Goal: Transaction & Acquisition: Purchase product/service

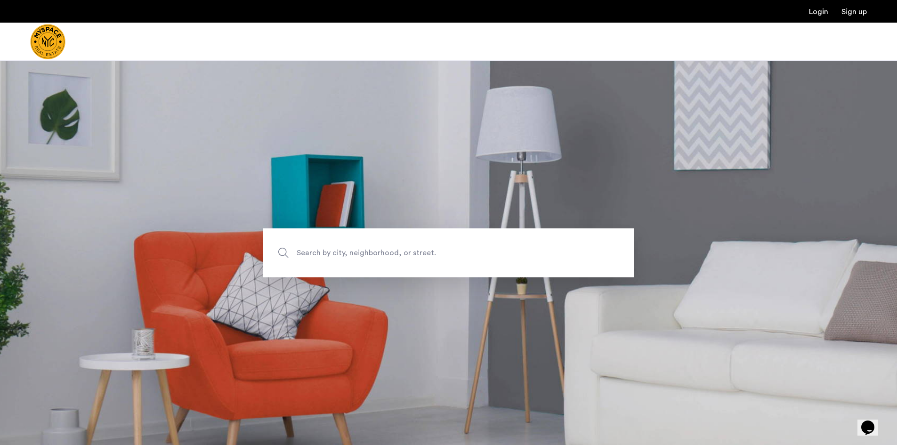
click at [319, 248] on span "Search by city, neighborhood, or street." at bounding box center [427, 252] width 260 height 13
click at [319, 248] on input "Search by city, neighborhood, or street." at bounding box center [449, 252] width 372 height 49
click at [349, 254] on input "Search by city, neighborhood, or street." at bounding box center [449, 252] width 372 height 49
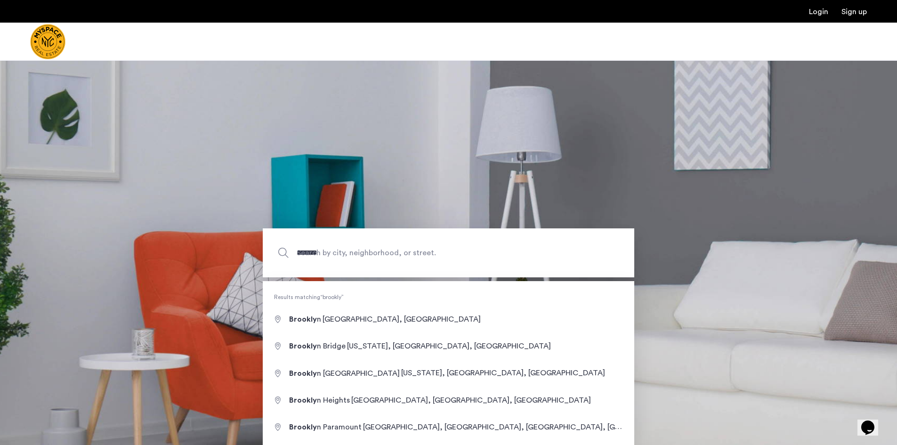
type input "**********"
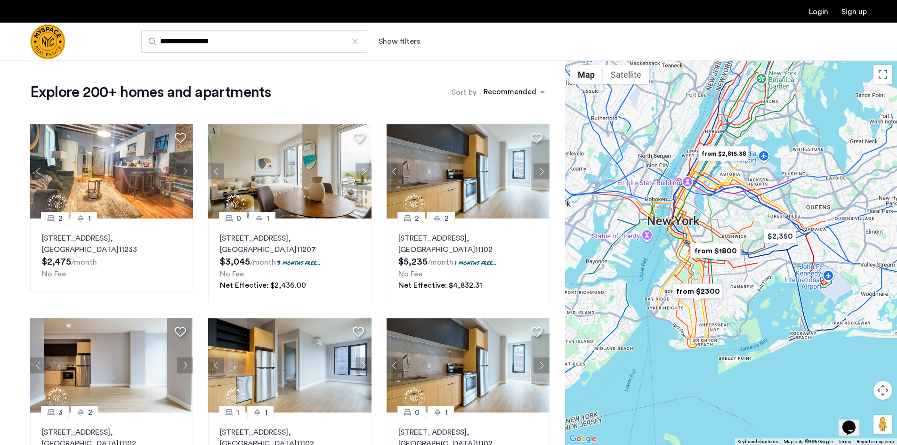
click at [392, 36] on button "Show filters" at bounding box center [399, 41] width 41 height 11
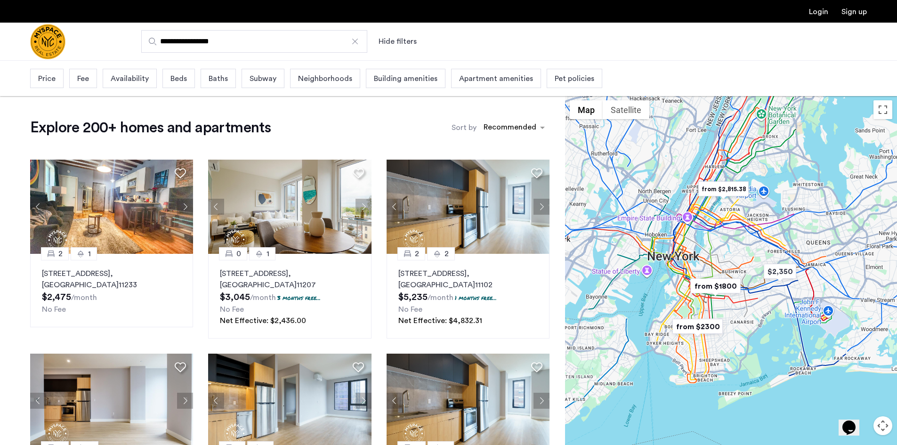
click at [51, 78] on span "Price" at bounding box center [46, 78] width 17 height 11
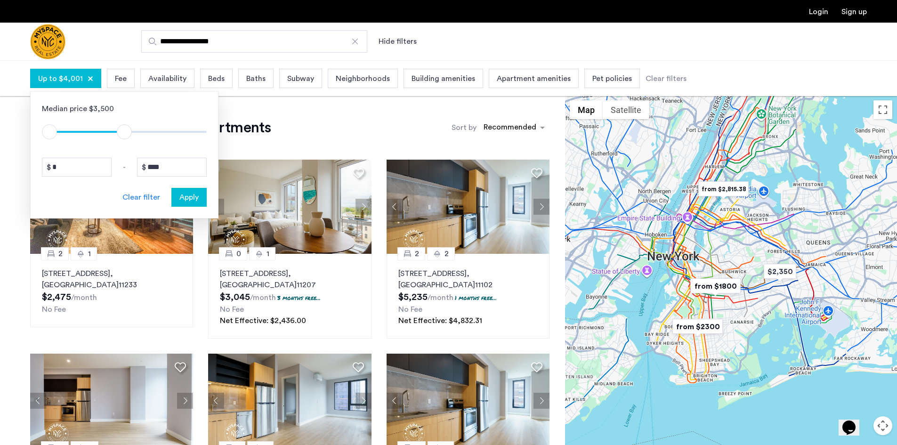
type input "****"
drag, startPoint x: 200, startPoint y: 133, endPoint x: 126, endPoint y: 143, distance: 74.1
click at [126, 143] on div "Median price $3,500 $1 $8000 $1 $4101 * - **** Clear filter Apply" at bounding box center [124, 154] width 188 height 127
click at [122, 86] on div "Fee" at bounding box center [119, 78] width 28 height 19
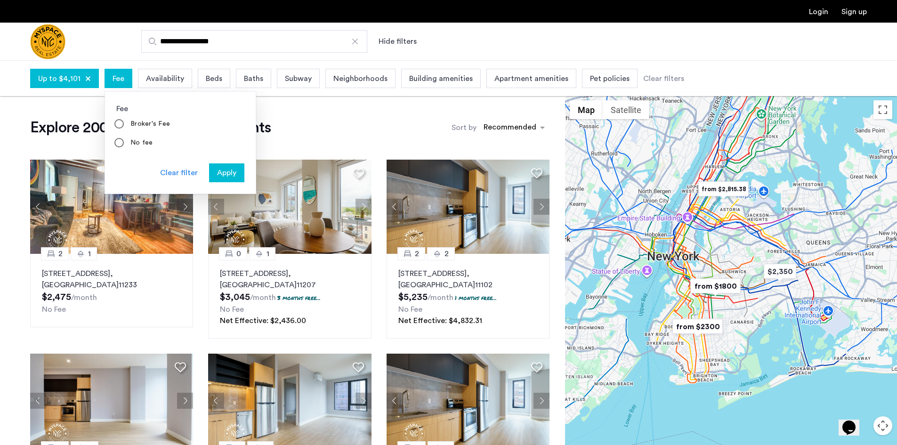
click at [162, 74] on span "Availability" at bounding box center [165, 78] width 38 height 11
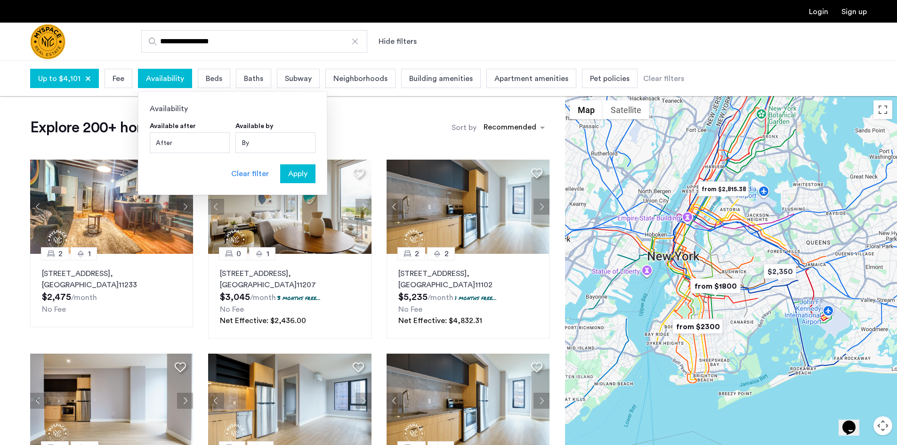
click at [212, 82] on span "Beds" at bounding box center [214, 78] width 16 height 11
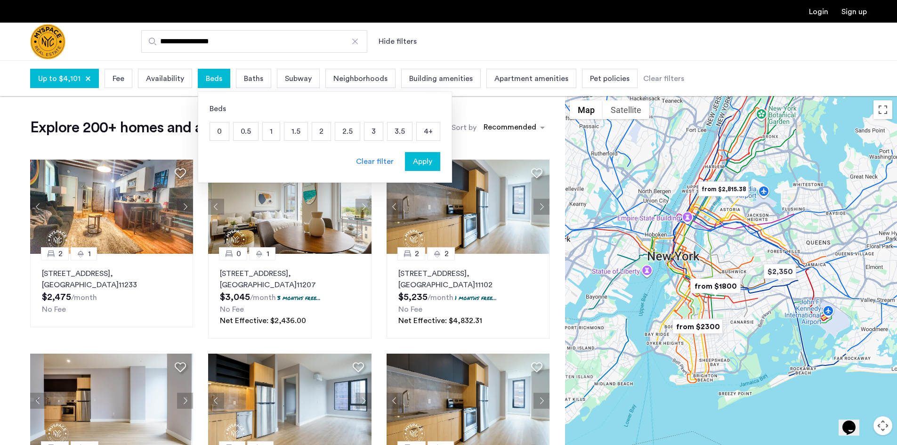
click at [321, 133] on p "2" at bounding box center [321, 131] width 18 height 18
click at [608, 79] on span "Pet policies" at bounding box center [627, 78] width 40 height 11
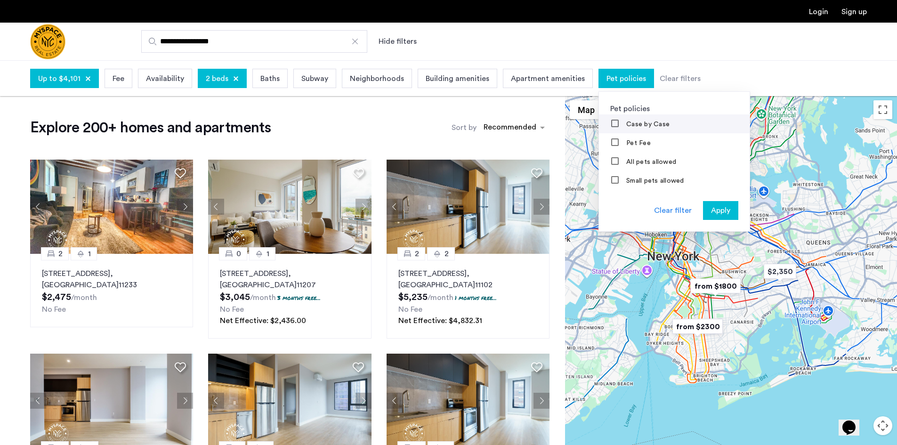
click at [612, 126] on div "Case by Case" at bounding box center [640, 124] width 59 height 9
click at [604, 118] on mat-checkbox "Case by Case" at bounding box center [674, 123] width 151 height 19
click at [607, 137] on mat-checkbox "Pet Fee" at bounding box center [674, 142] width 151 height 19
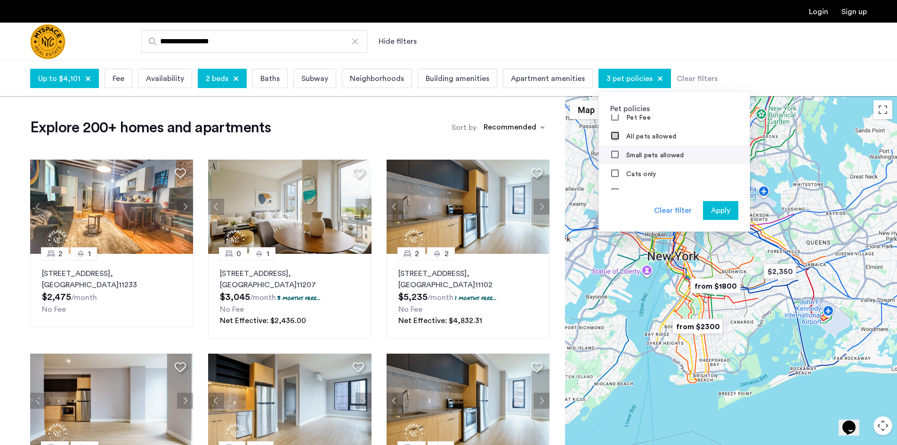
scroll to position [38, 0]
click at [715, 211] on span "Apply" at bounding box center [720, 210] width 19 height 11
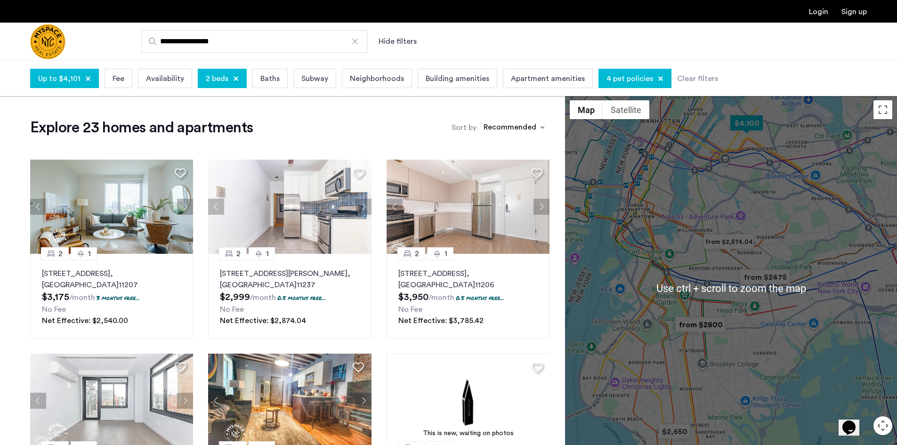
click at [749, 128] on img "$4,100" at bounding box center [747, 123] width 40 height 21
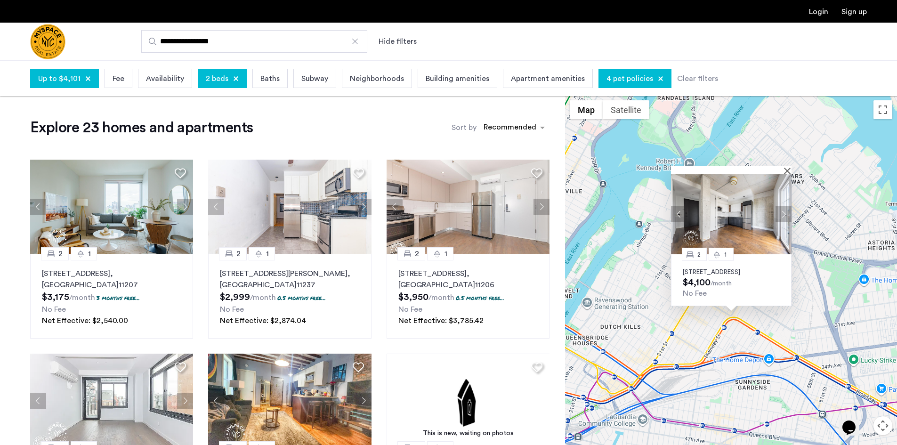
click at [765, 215] on img at bounding box center [731, 214] width 121 height 81
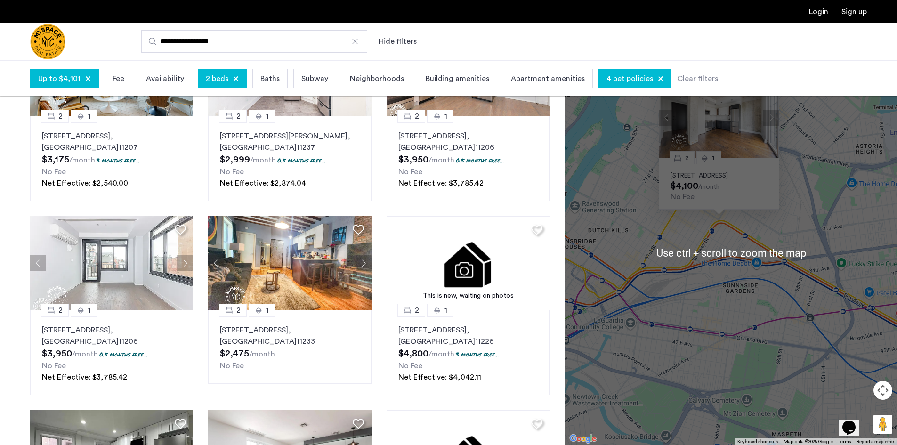
scroll to position [141, 0]
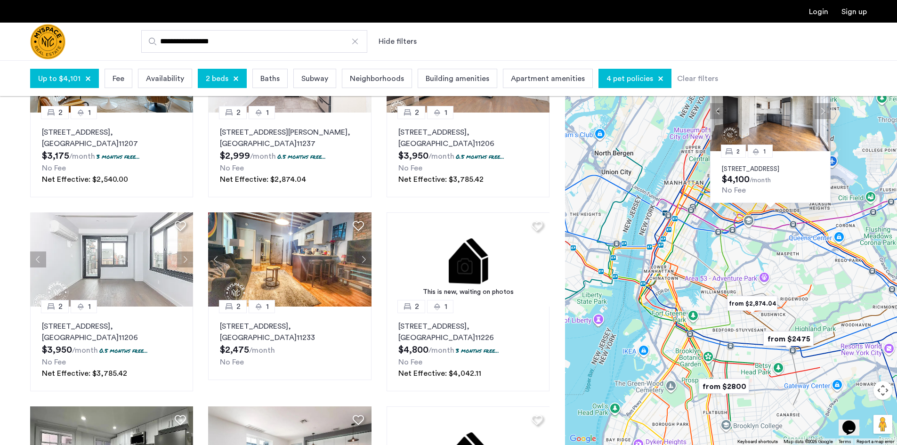
drag, startPoint x: 718, startPoint y: 323, endPoint x: 777, endPoint y: 269, distance: 79.7
click at [780, 264] on div "2 1 [STREET_ADDRESS] $4,100 /month No Fee" at bounding box center [731, 252] width 332 height 385
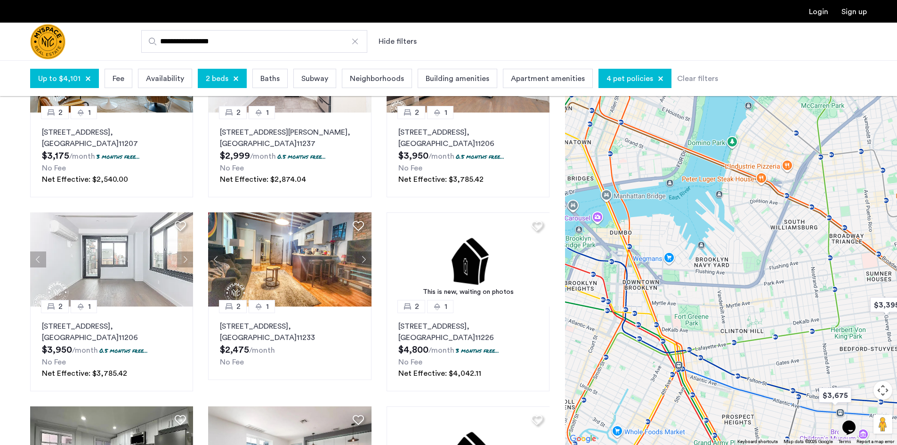
drag, startPoint x: 733, startPoint y: 286, endPoint x: 705, endPoint y: 315, distance: 40.6
click at [705, 315] on div "2 1 [STREET_ADDRESS] $4,100 /month No Fee" at bounding box center [731, 252] width 332 height 385
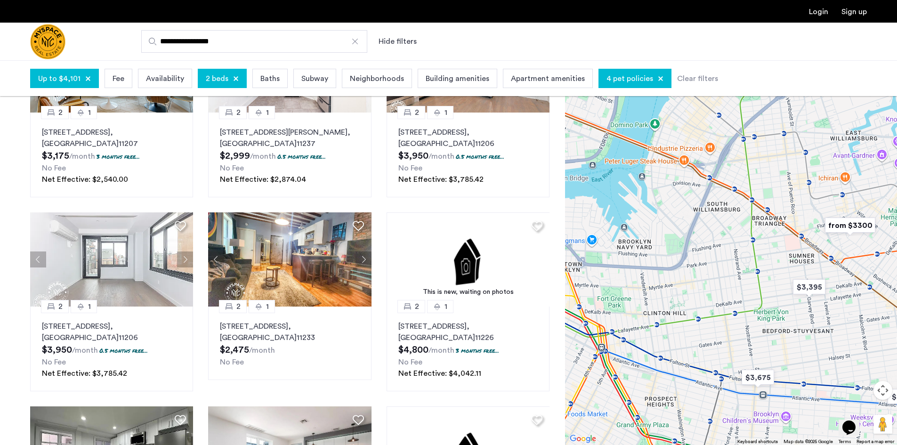
drag, startPoint x: 846, startPoint y: 318, endPoint x: 767, endPoint y: 301, distance: 80.5
click at [767, 301] on div "2 1 [STREET_ADDRESS] $4,100 /month No Fee" at bounding box center [731, 252] width 332 height 385
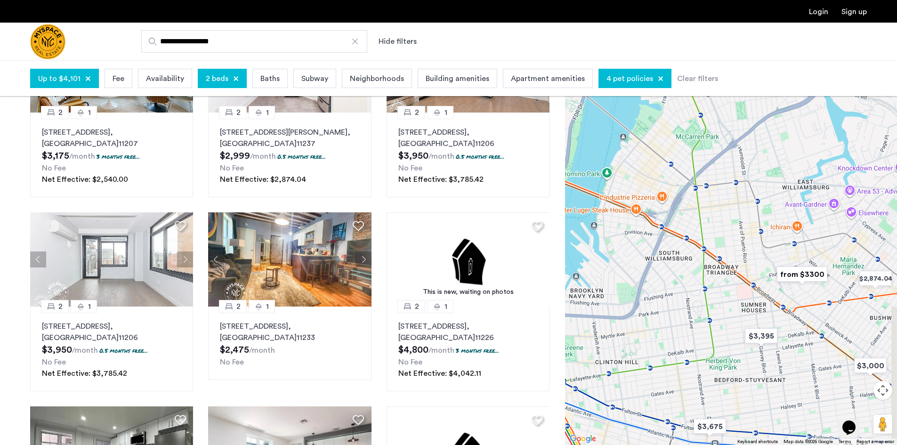
drag, startPoint x: 735, startPoint y: 261, endPoint x: 686, endPoint y: 312, distance: 70.3
click at [686, 312] on div "2 1 [STREET_ADDRESS] $4,100 /month No Fee" at bounding box center [731, 252] width 332 height 385
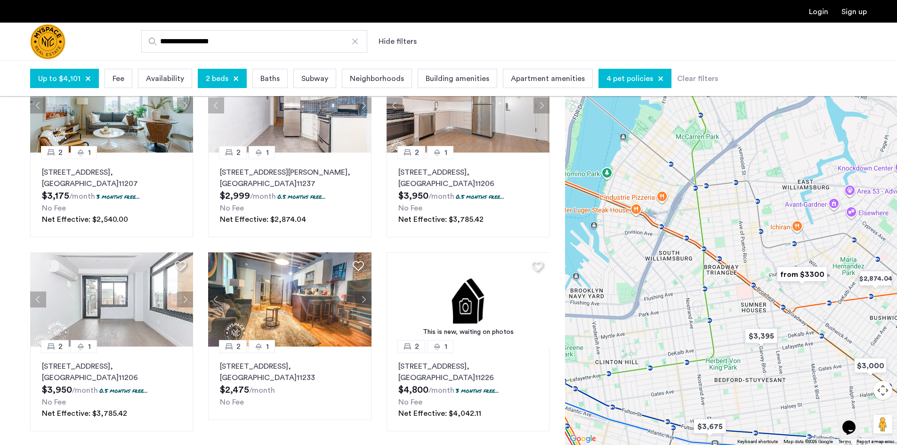
scroll to position [94, 0]
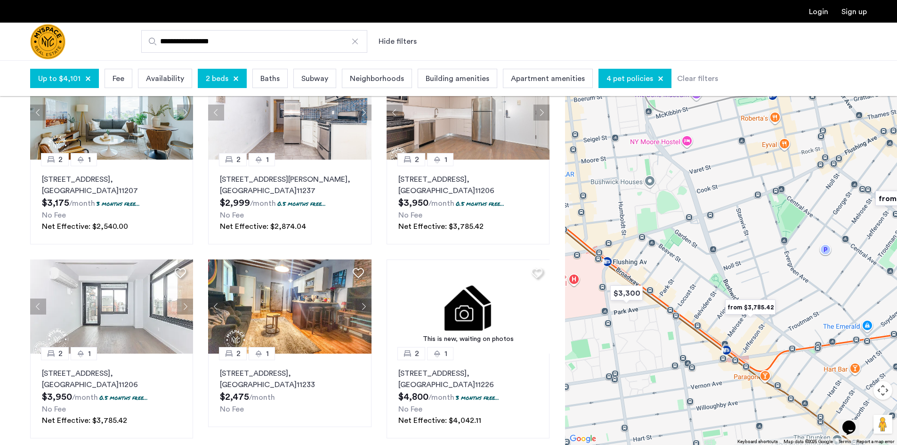
drag, startPoint x: 773, startPoint y: 307, endPoint x: 782, endPoint y: 282, distance: 27.3
click at [782, 282] on div "2 1 [STREET_ADDRESS] $4,100 /month No Fee" at bounding box center [731, 252] width 332 height 385
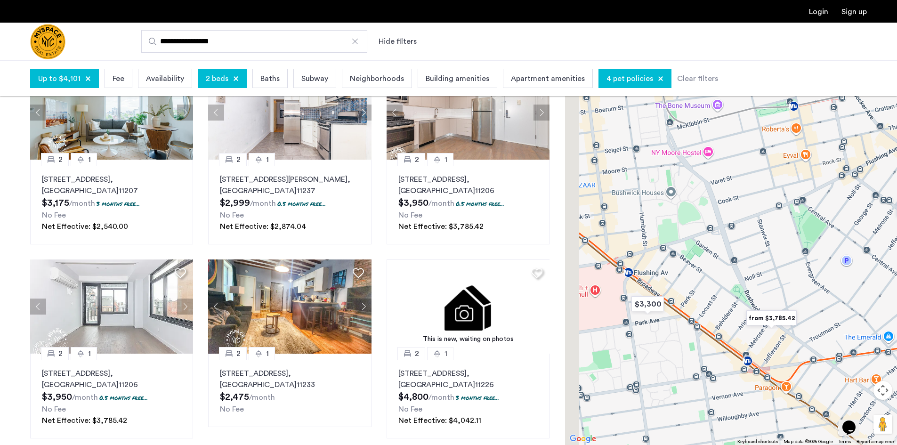
drag, startPoint x: 677, startPoint y: 258, endPoint x: 744, endPoint y: 286, distance: 72.6
click at [744, 286] on div "2 1 [STREET_ADDRESS] $4,100 /month No Fee" at bounding box center [731, 252] width 332 height 385
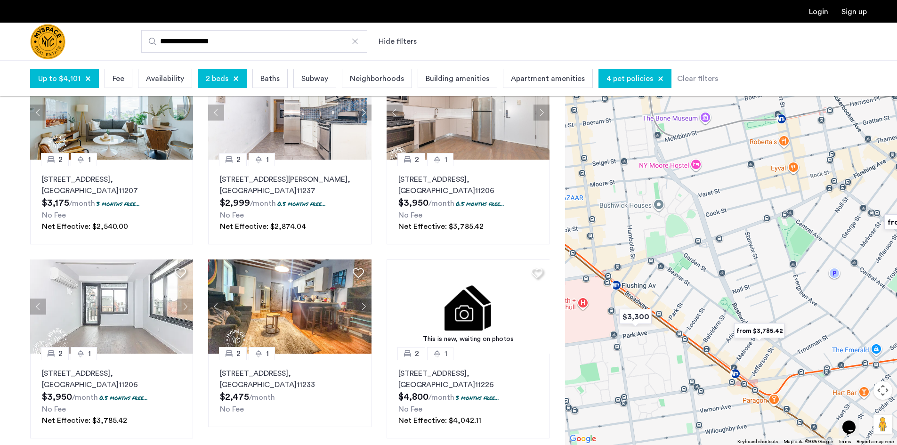
drag, startPoint x: 773, startPoint y: 303, endPoint x: 714, endPoint y: 299, distance: 59.5
click at [714, 299] on div "2 1 [STREET_ADDRESS] $4,100 /month No Fee" at bounding box center [731, 252] width 332 height 385
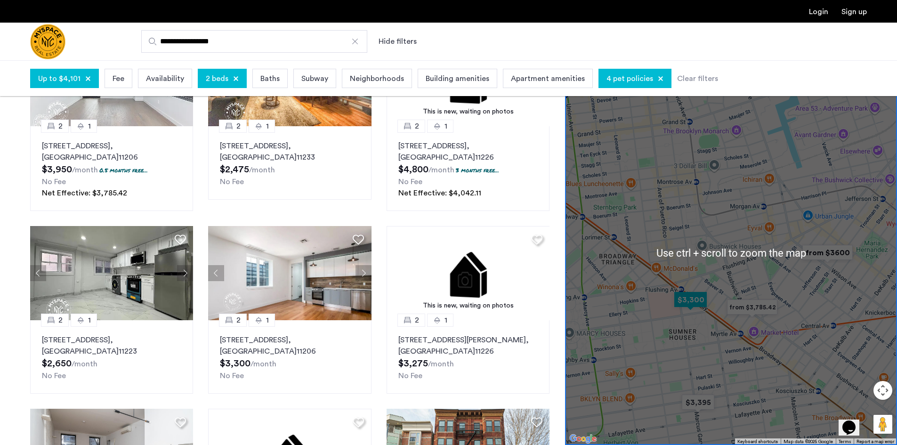
scroll to position [330, 0]
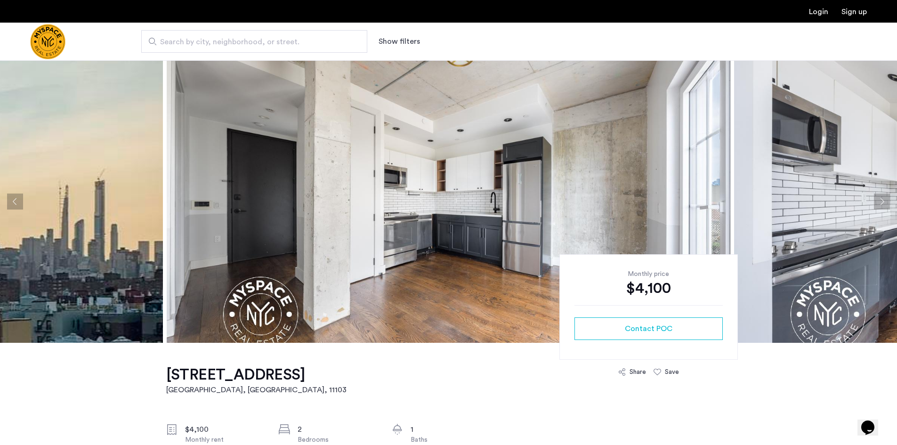
click at [434, 173] on img at bounding box center [449, 201] width 564 height 283
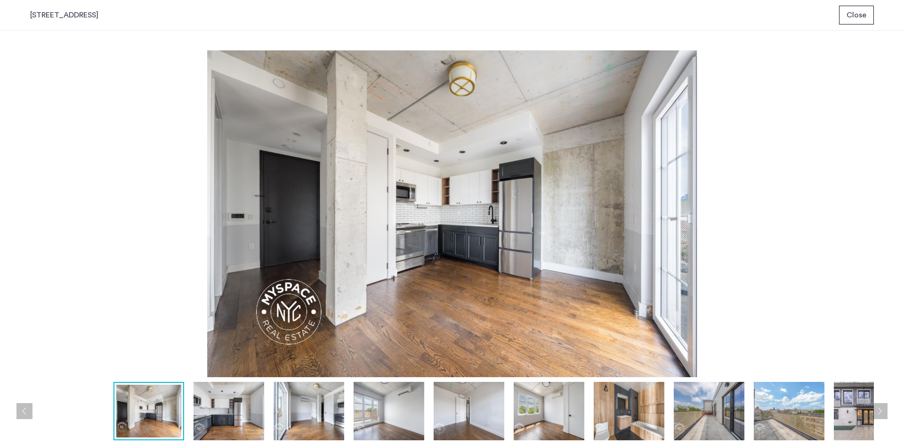
click at [236, 410] on img at bounding box center [229, 411] width 71 height 58
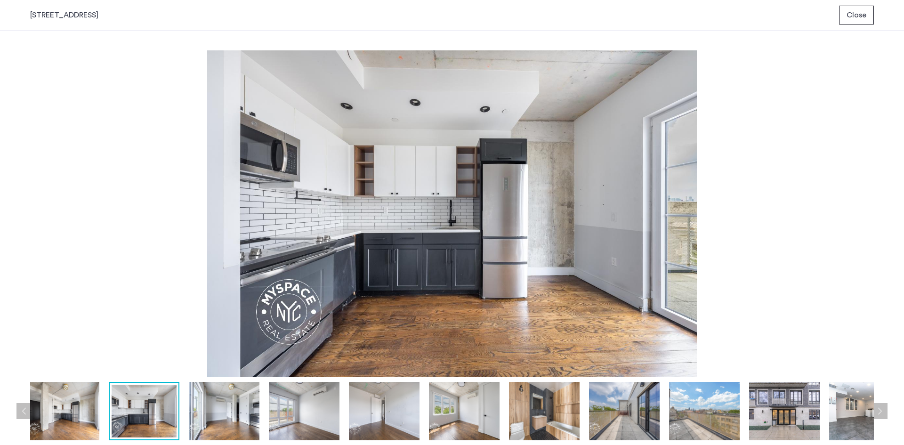
click at [246, 409] on img at bounding box center [224, 411] width 71 height 58
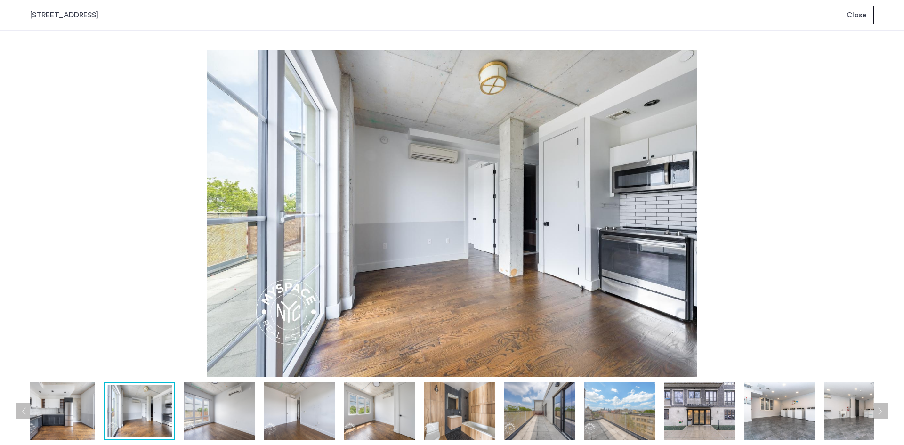
click at [232, 415] on img at bounding box center [219, 411] width 71 height 58
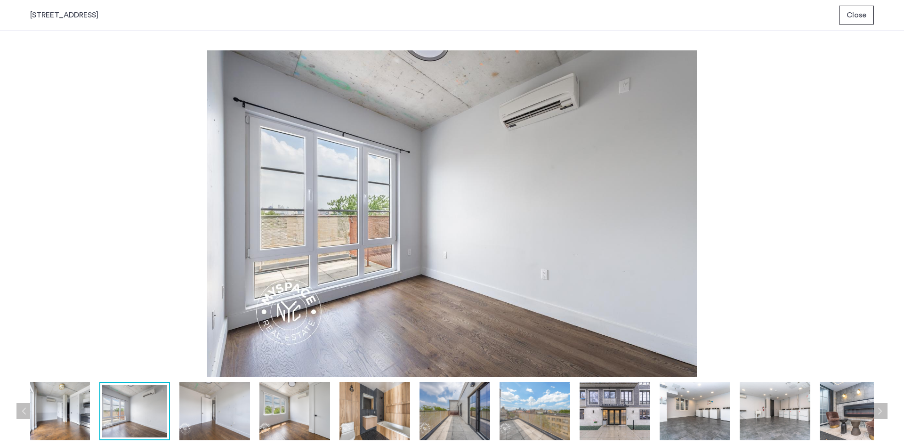
click at [225, 419] on img at bounding box center [214, 411] width 71 height 58
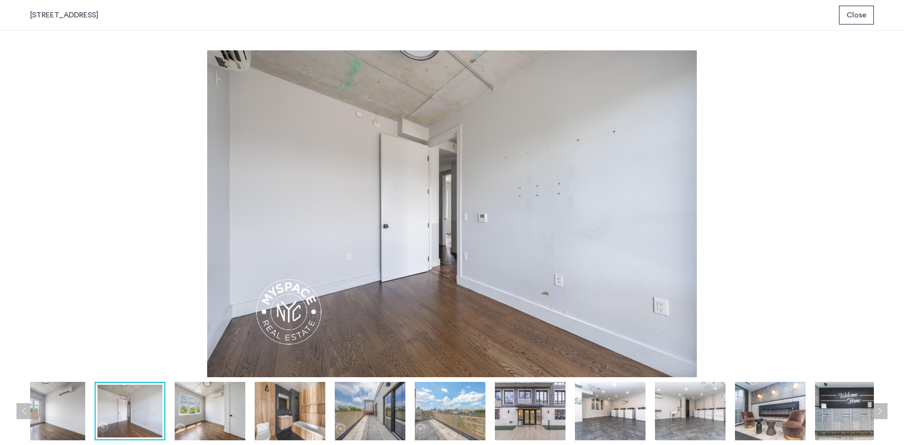
click at [205, 419] on img at bounding box center [210, 411] width 71 height 58
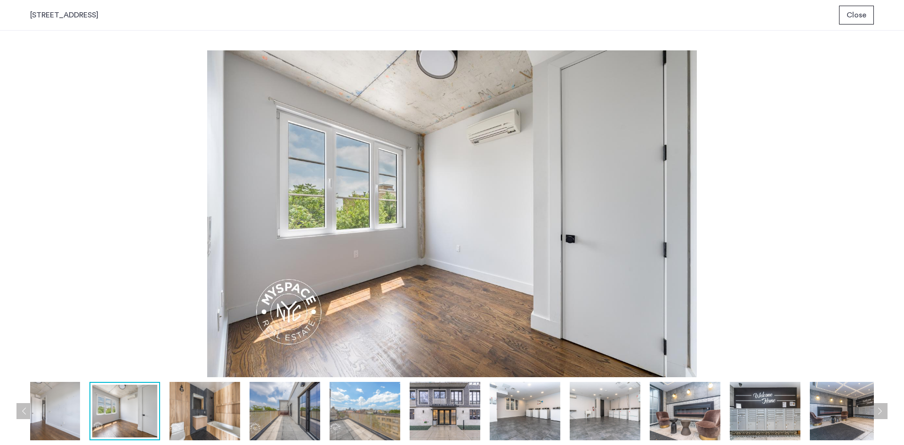
click at [205, 419] on img at bounding box center [205, 411] width 71 height 58
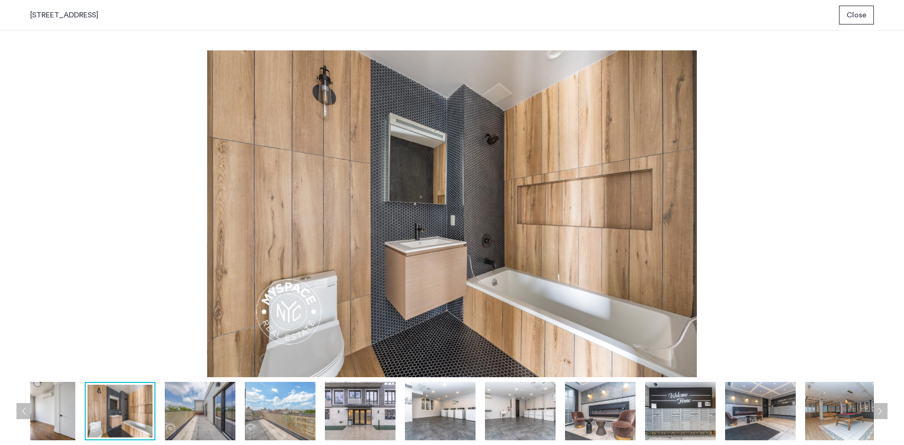
click at [205, 419] on img at bounding box center [200, 411] width 71 height 58
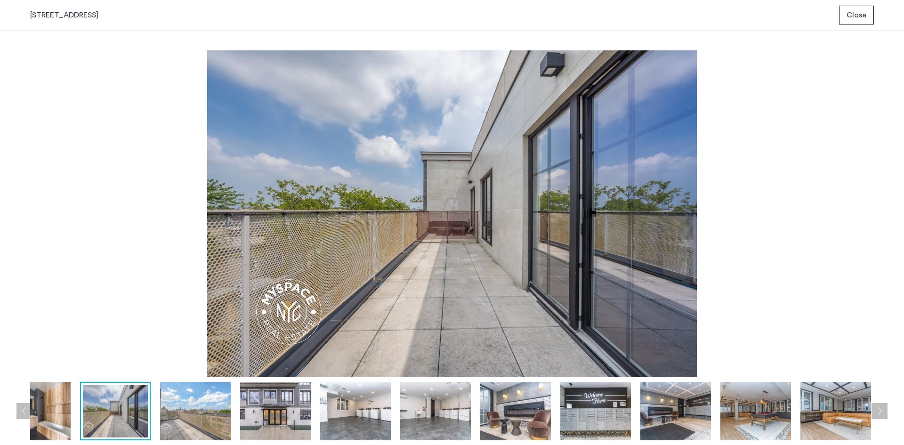
click at [205, 419] on img at bounding box center [195, 411] width 71 height 58
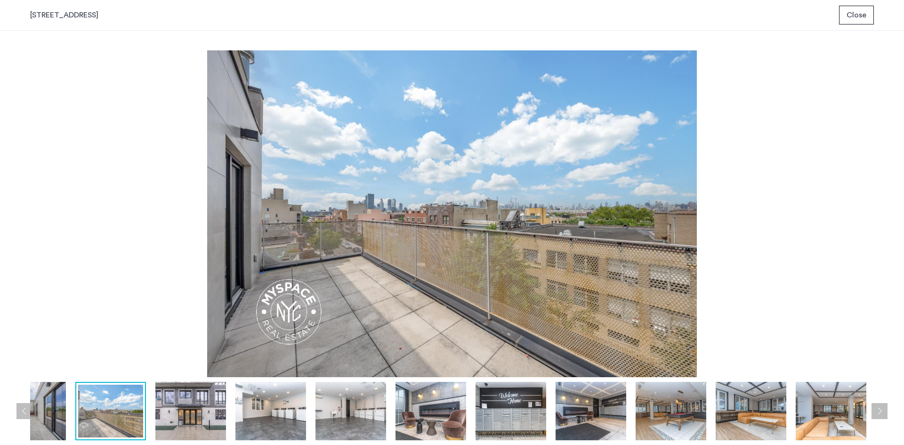
click at [205, 419] on img at bounding box center [190, 411] width 71 height 58
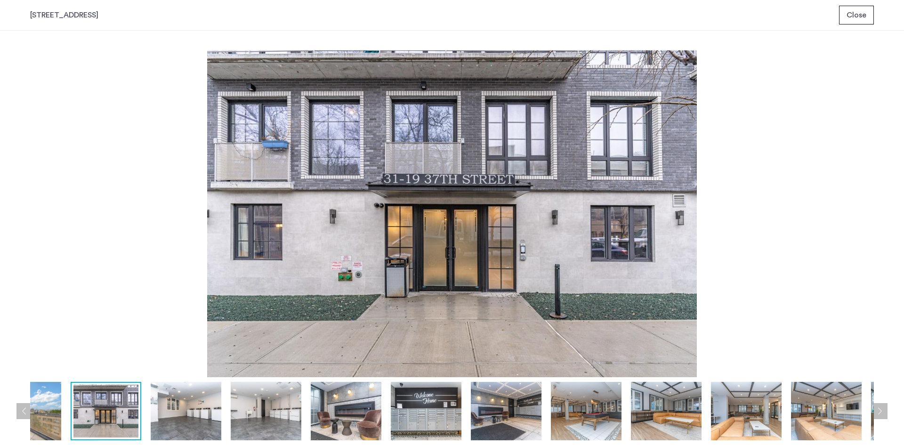
click at [205, 419] on img at bounding box center [186, 411] width 71 height 58
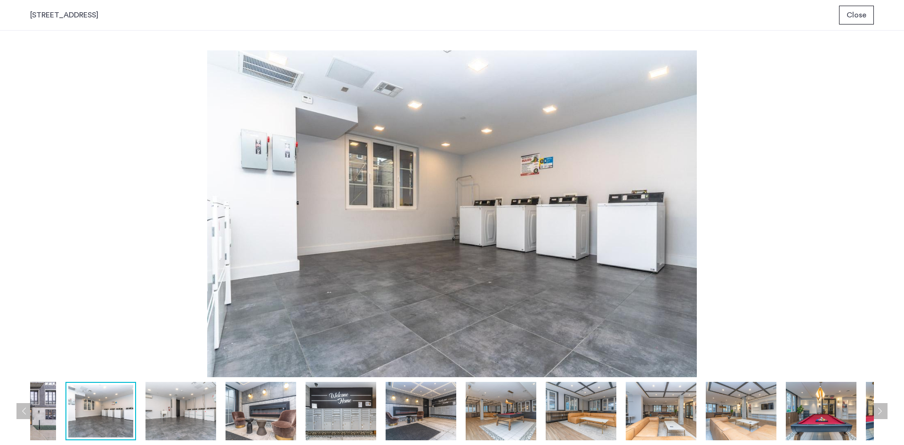
click at [205, 419] on img at bounding box center [181, 411] width 71 height 58
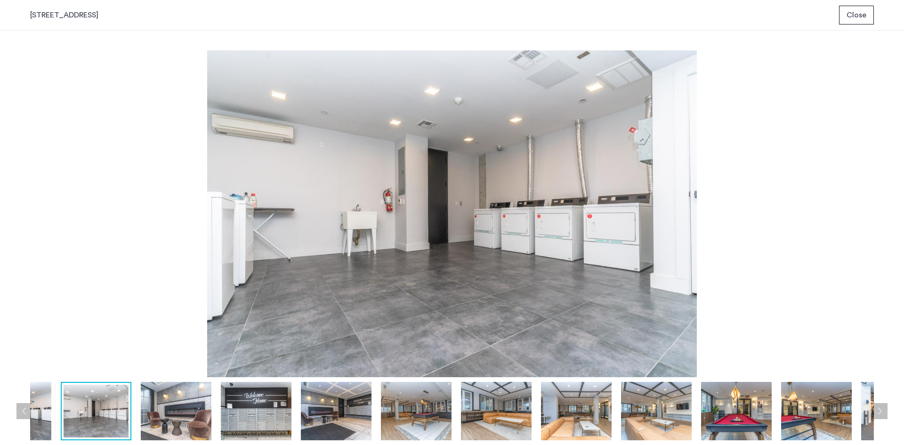
click at [205, 419] on img at bounding box center [176, 411] width 71 height 58
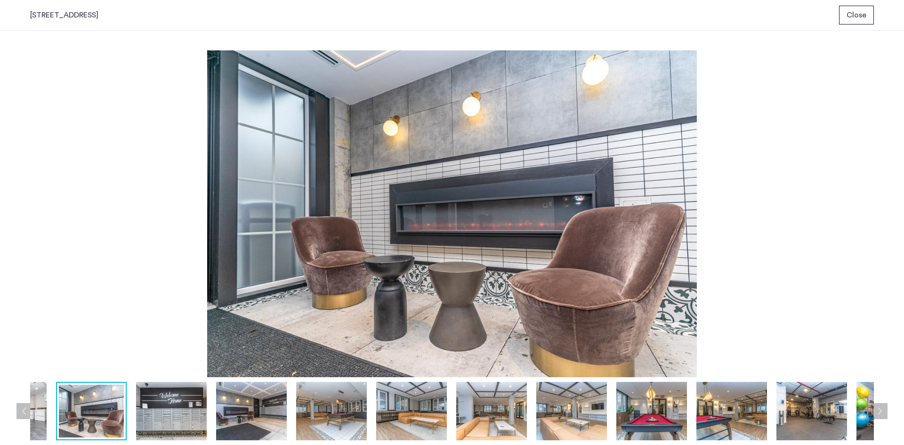
click at [195, 417] on img at bounding box center [171, 411] width 71 height 58
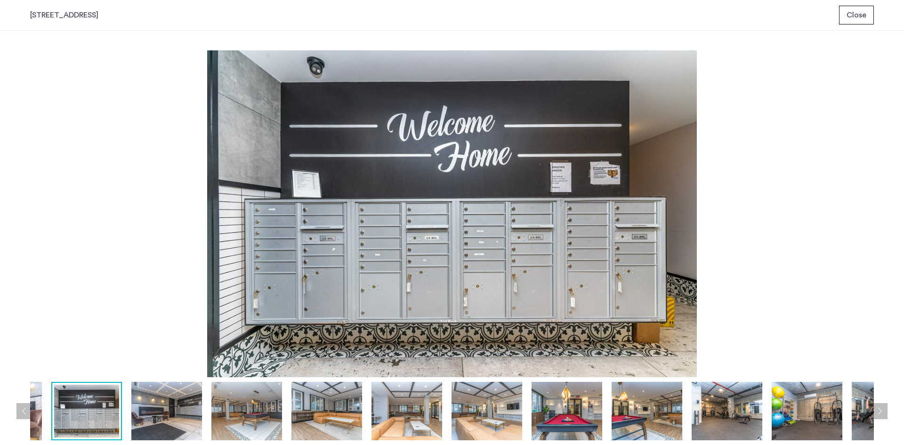
click at [182, 415] on img at bounding box center [166, 411] width 71 height 58
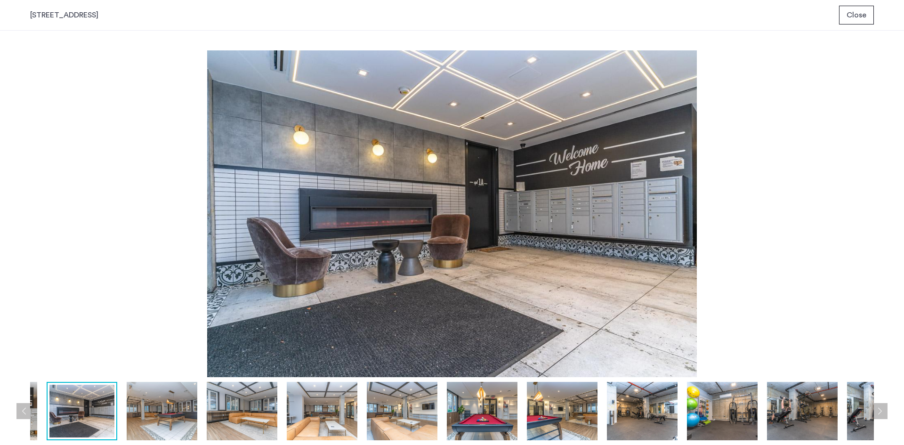
click at [187, 414] on img at bounding box center [162, 411] width 71 height 58
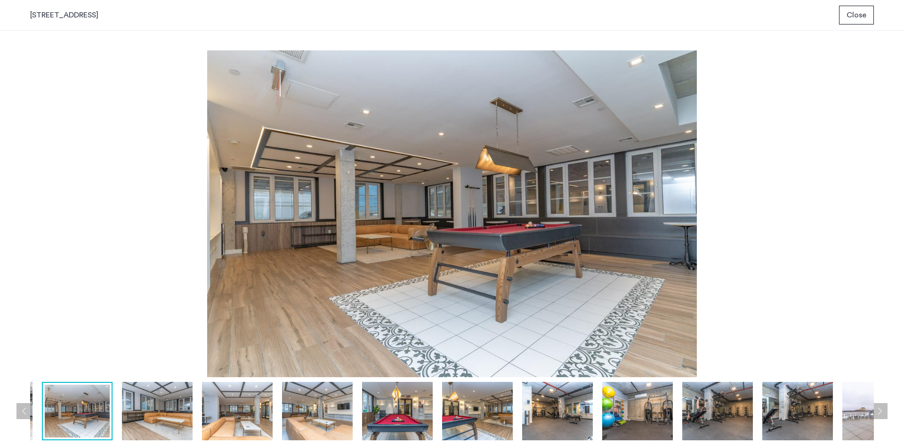
click at [187, 414] on img at bounding box center [157, 411] width 71 height 58
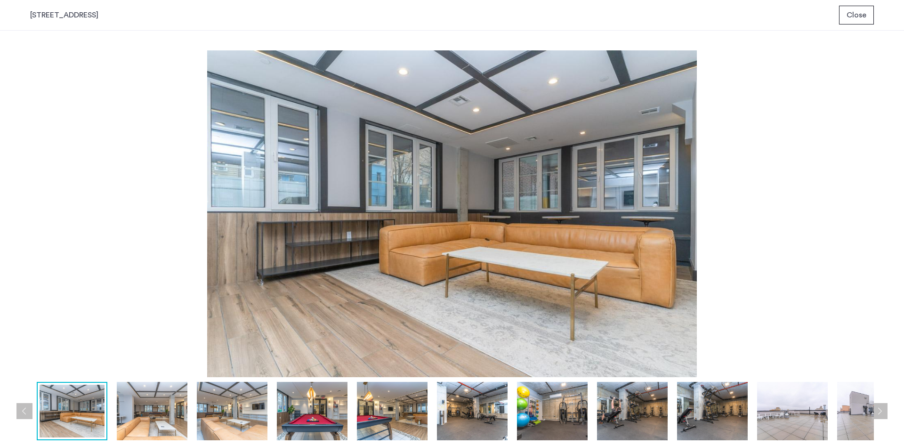
click at [187, 414] on img at bounding box center [152, 411] width 71 height 58
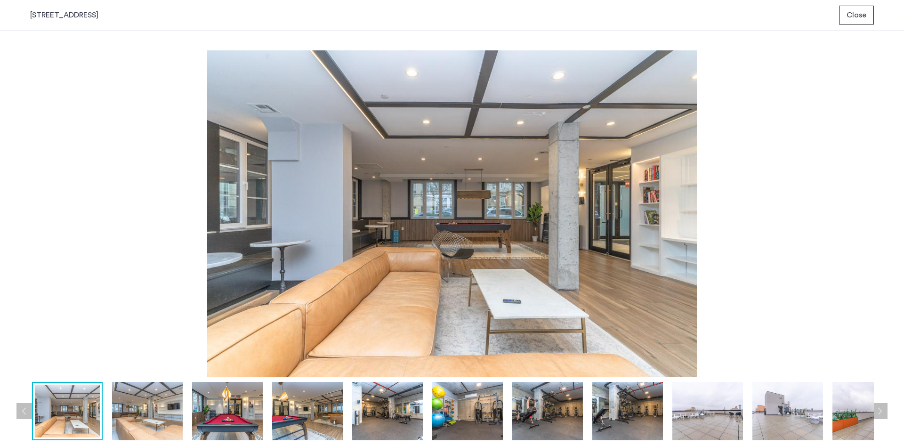
drag, startPoint x: 211, startPoint y: 415, endPoint x: 220, endPoint y: 416, distance: 10.0
click at [211, 415] on img at bounding box center [227, 411] width 71 height 58
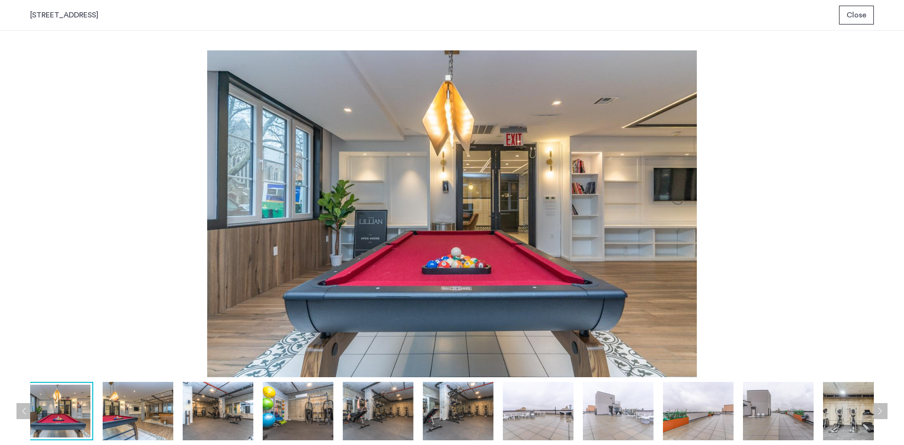
click at [276, 414] on img at bounding box center [298, 411] width 71 height 58
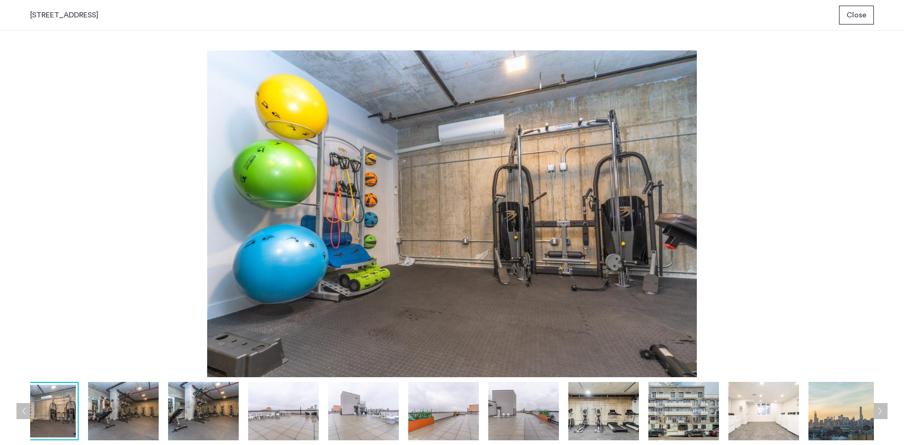
click at [854, 21] on button "Close" at bounding box center [856, 15] width 35 height 19
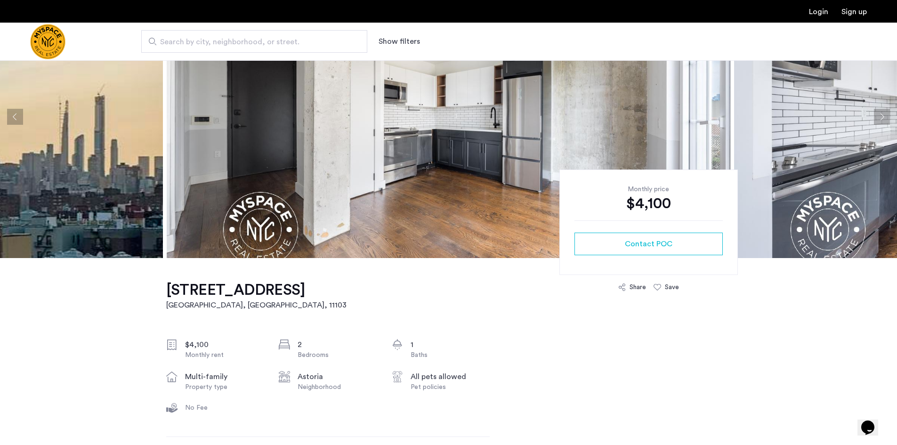
scroll to position [236, 0]
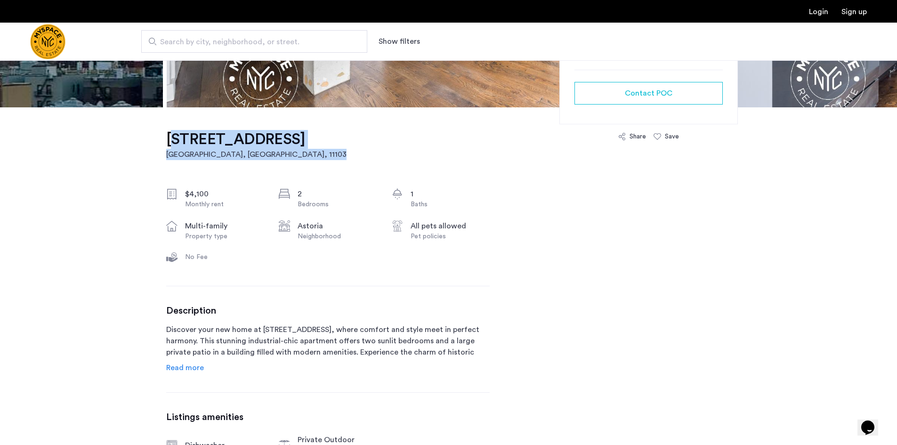
drag, startPoint x: 326, startPoint y: 140, endPoint x: 93, endPoint y: 140, distance: 232.7
